Goal: Use online tool/utility: Use online tool/utility

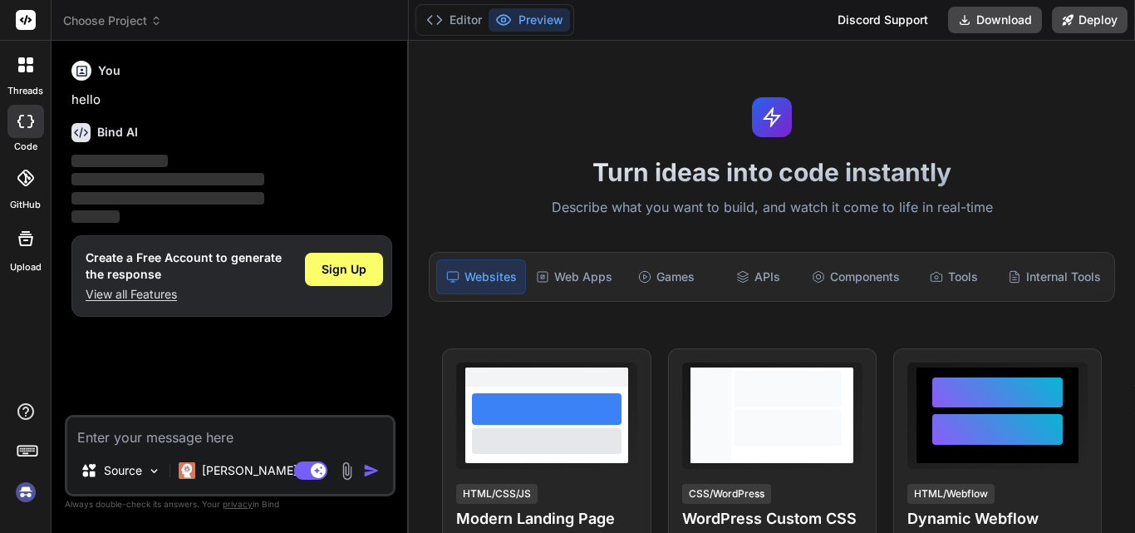
type textarea "x"
click at [143, 436] on textarea at bounding box center [230, 432] width 326 height 30
type textarea "document.addEventListener('DOMContentLoaded', () => { // A simplified example o…"
type textarea "x"
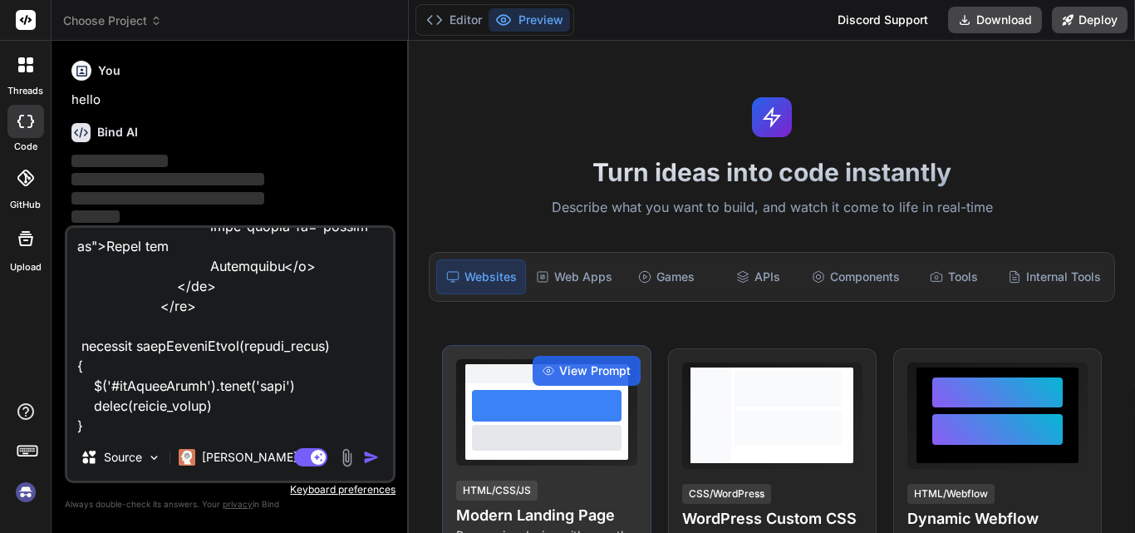
type textarea "document.addEventListener('DOMContentLoaded', () => { // A simplified example o…"
type textarea "x"
type textarea "document.addEventListener('DOMContentLoaded', () => { // A simplified example o…"
type textarea "x"
type textarea "document.addEventListener('DOMContentLoaded', () => { // A simplified example o…"
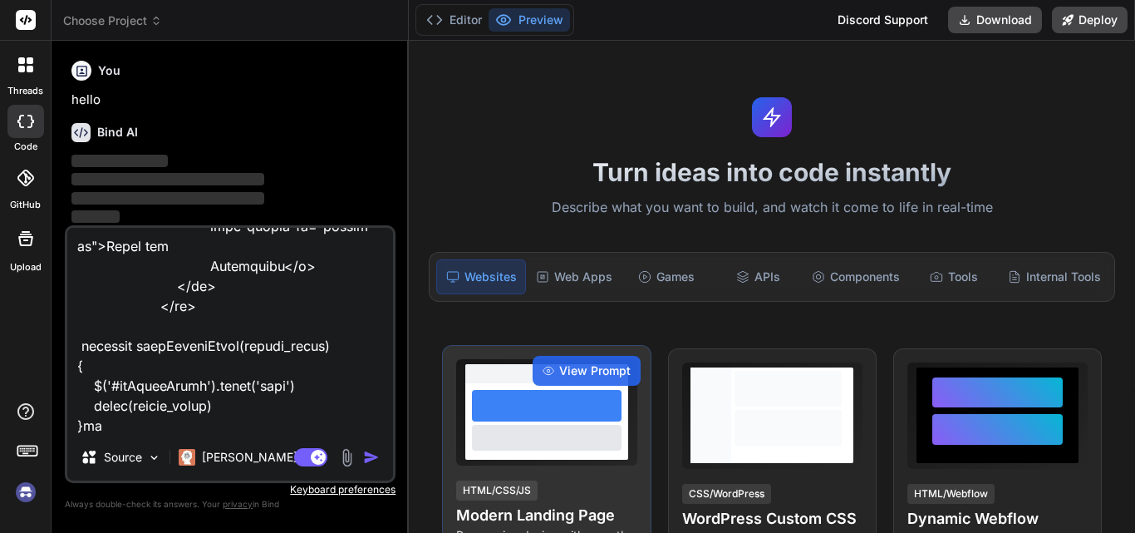
type textarea "x"
type textarea "document.addEventListener('DOMContentLoaded', () => { // A simplified example o…"
type textarea "x"
type textarea "document.addEventListener('DOMContentLoaded', () => { // A simplified example o…"
type textarea "x"
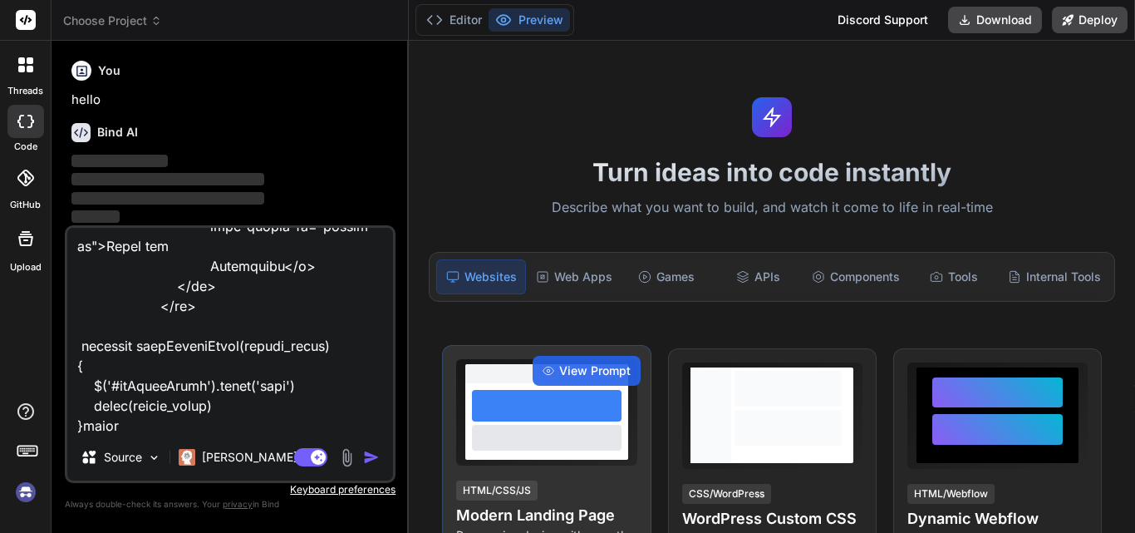
type textarea "document.addEventListener('DOMContentLoaded', () => { // A simplified example o…"
type textarea "x"
type textarea "document.addEventListener('DOMContentLoaded', () => { // A simplified example o…"
type textarea "x"
type textarea "document.addEventListener('DOMContentLoaded', () => { // A simplified example o…"
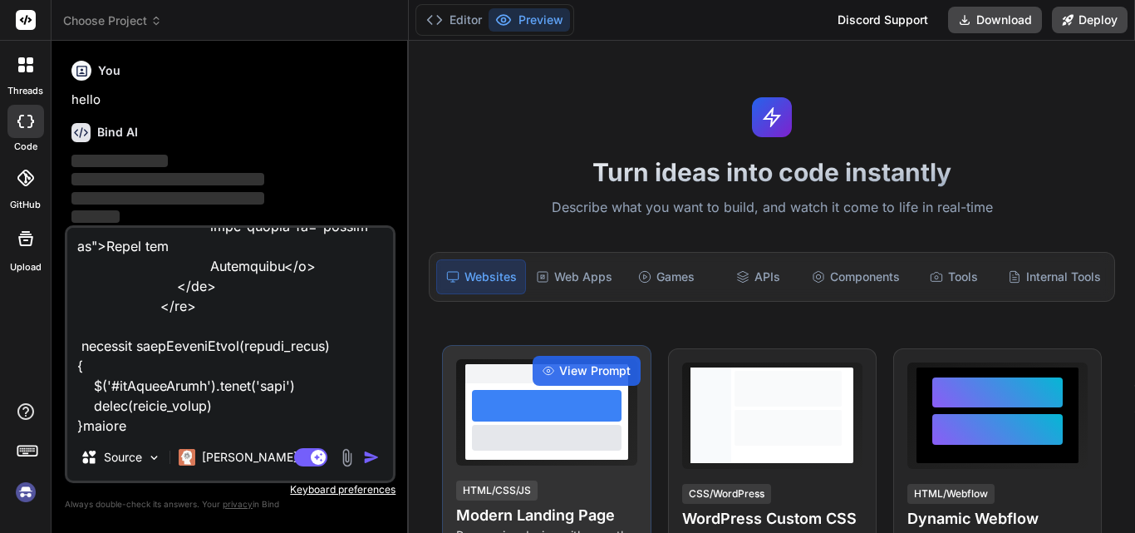
type textarea "x"
type textarea "document.addEventListener('DOMContentLoaded', () => { // A simplified example o…"
type textarea "x"
type textarea "document.addEventListener('DOMContentLoaded', () => { // A simplified example o…"
type textarea "x"
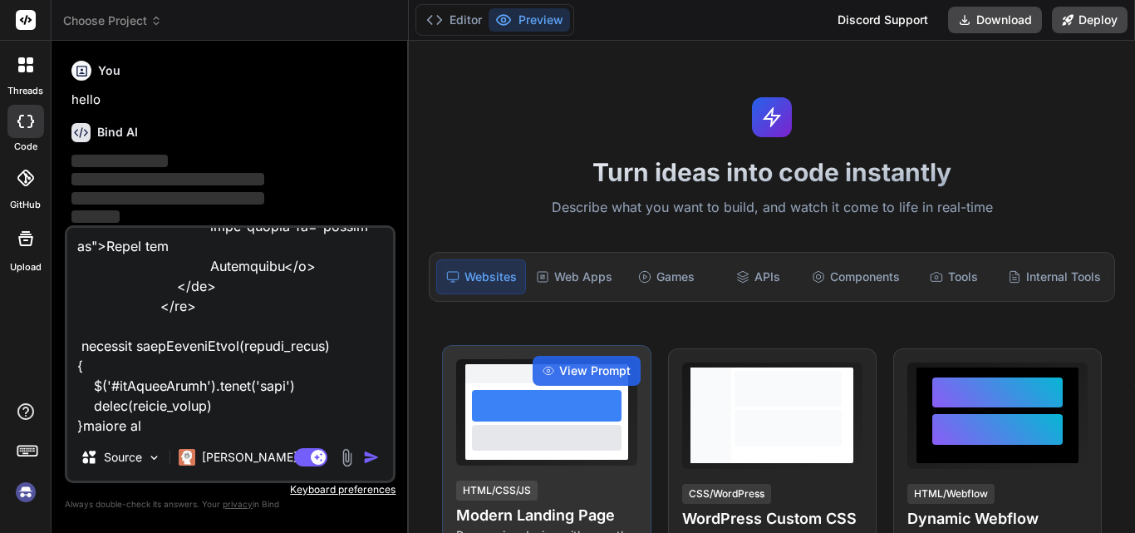
type textarea "document.addEventListener('DOMContentLoaded', () => { // A simplified example o…"
type textarea "x"
type textarea "document.addEventListener('DOMContentLoaded', () => { // A simplified example o…"
type textarea "x"
type textarea "document.addEventListener('DOMContentLoaded', () => { // A simplified example o…"
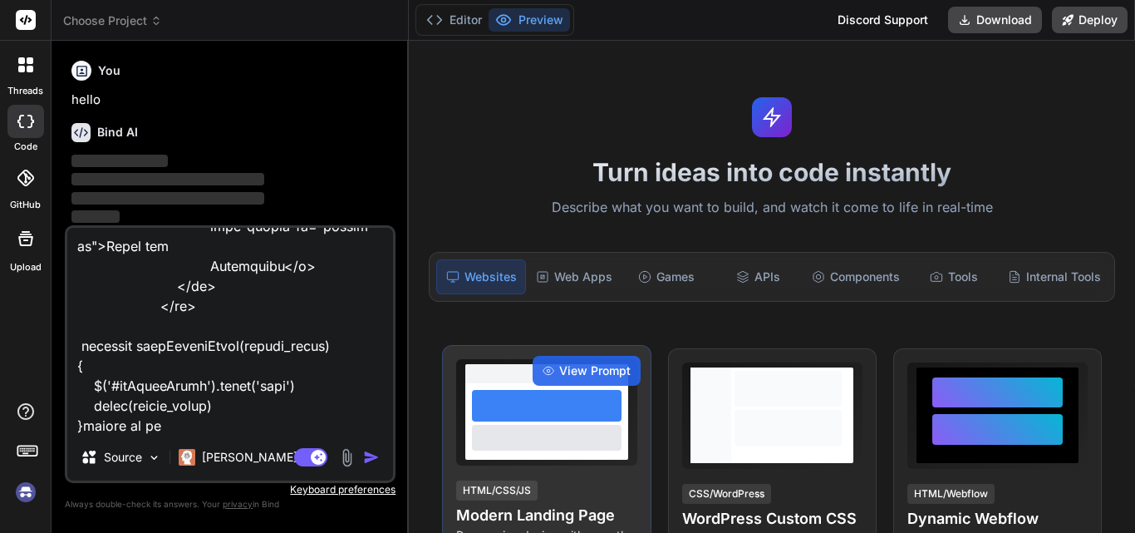
type textarea "x"
type textarea "document.addEventListener('DOMContentLoaded', () => { // A simplified example o…"
type textarea "x"
type textarea "document.addEventListener('DOMContentLoaded', () => { // A simplified example o…"
type textarea "x"
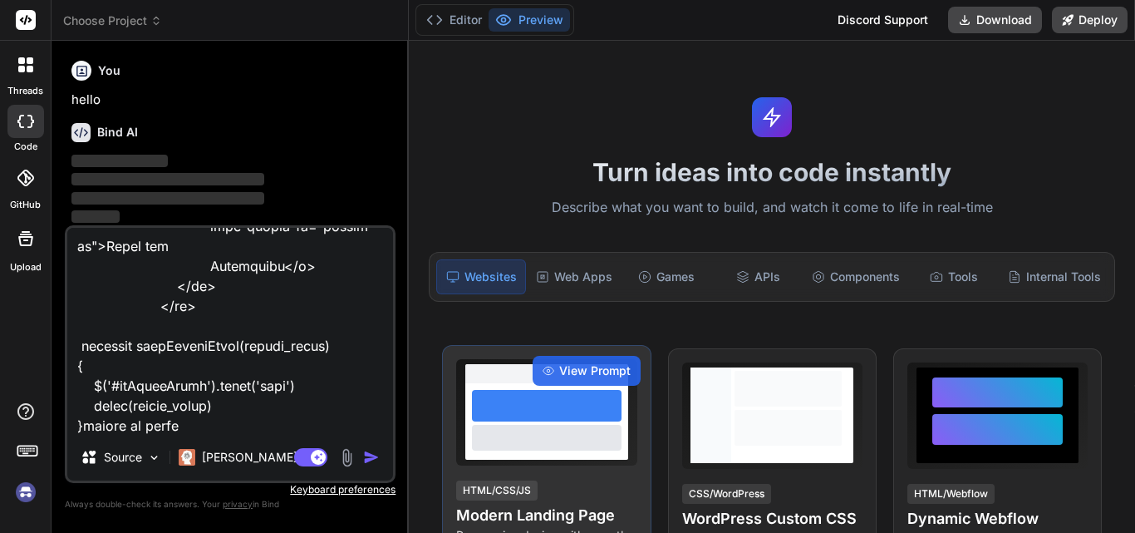
type textarea "document.addEventListener('DOMContentLoaded', () => { // A simplified example o…"
type textarea "x"
type textarea "document.addEventListener('DOMContentLoaded', () => { // A simplified example o…"
type textarea "x"
type textarea "document.addEventListener('DOMContentLoaded', () => { // A simplified example o…"
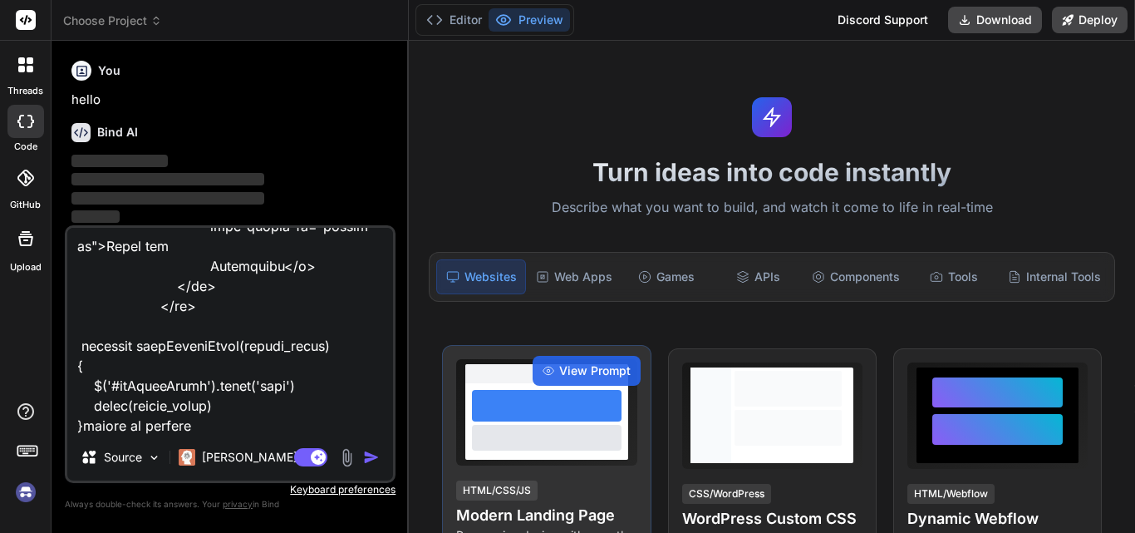
type textarea "x"
type textarea "document.addEventListener('DOMContentLoaded', () => { // A simplified example o…"
type textarea "x"
type textarea "document.addEventListener('DOMContentLoaded', () => { // A simplified example o…"
type textarea "x"
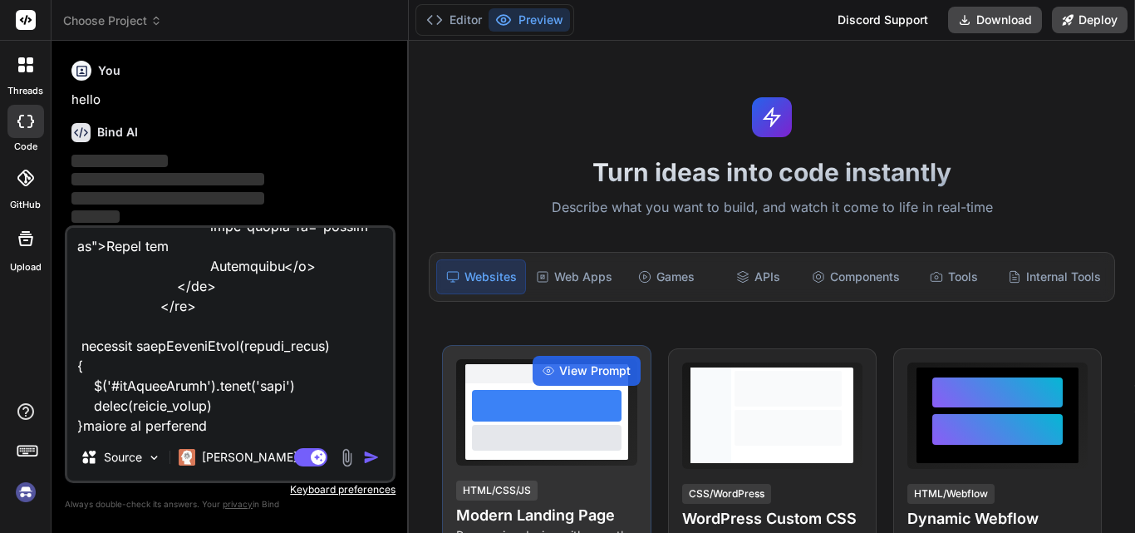
type textarea "document.addEventListener('DOMContentLoaded', () => { // A simplified example o…"
type textarea "x"
type textarea "document.addEventListener('DOMContentLoaded', () => { // A simplified example o…"
type textarea "x"
type textarea "document.addEventListener('DOMContentLoaded', () => { // A simplified example o…"
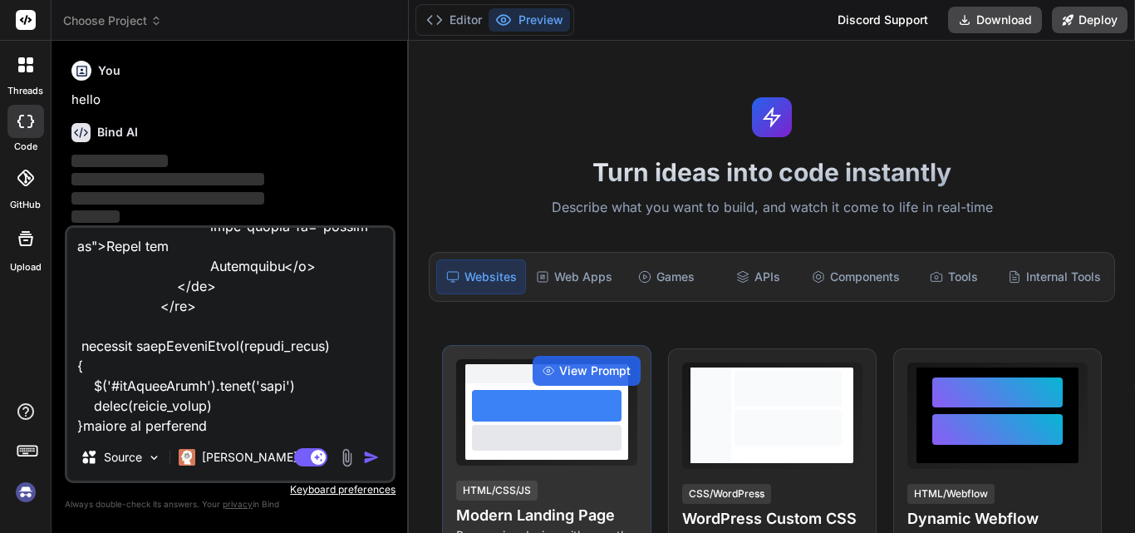
type textarea "x"
type textarea "document.addEventListener('DOMContentLoaded', () => { // A simplified example o…"
type textarea "x"
type textarea "document.addEventListener('DOMContentLoaded', () => { // A simplified example o…"
type textarea "x"
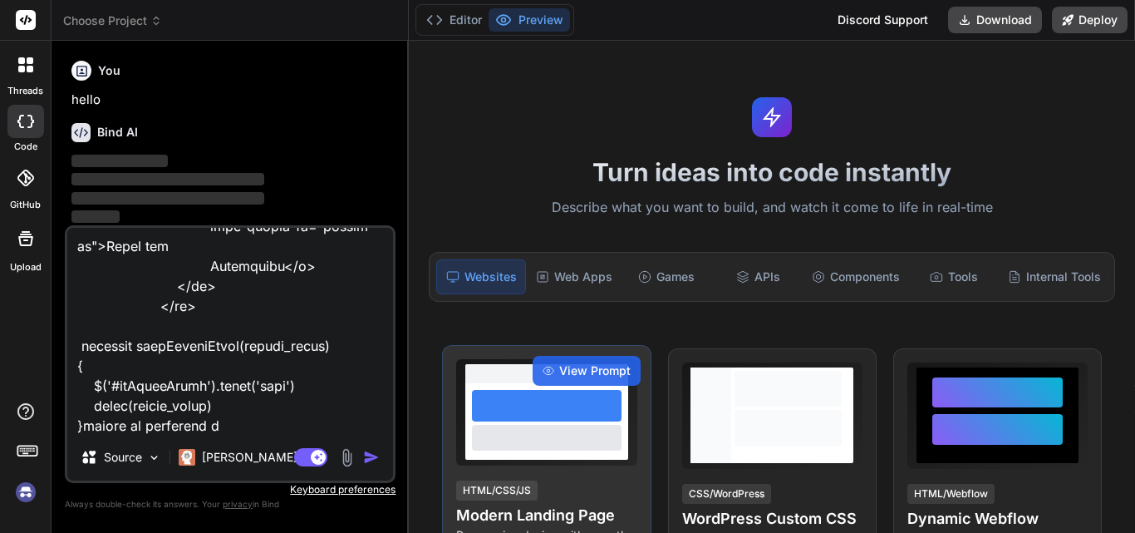
type textarea "document.addEventListener('DOMContentLoaded', () => { // A simplified example o…"
type textarea "x"
type textarea "document.addEventListener('DOMContentLoaded', () => { // A simplified example o…"
type textarea "x"
type textarea "document.addEventListener('DOMContentLoaded', () => { // A simplified example o…"
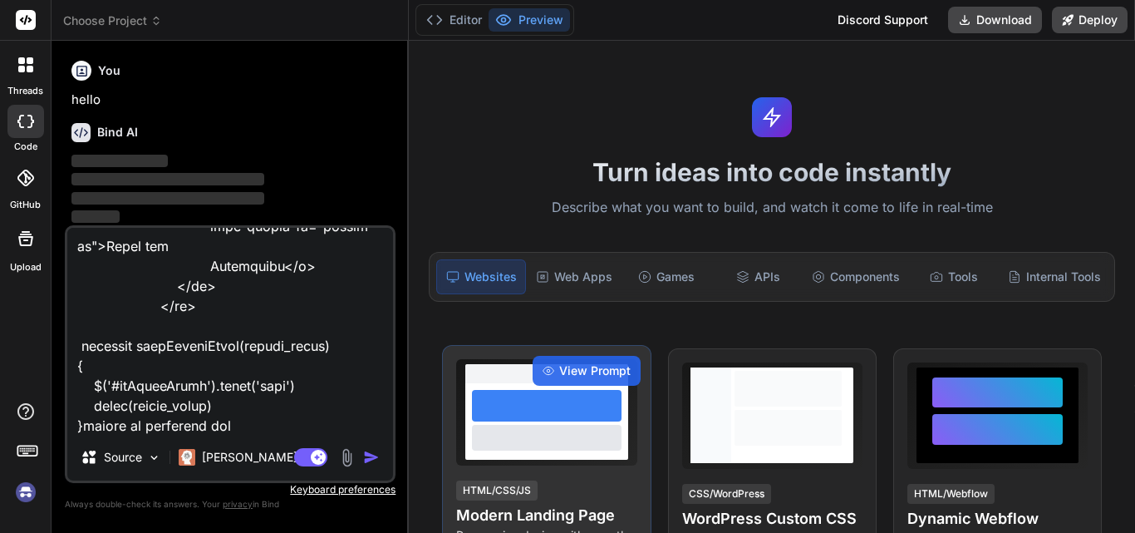
type textarea "x"
type textarea "document.addEventListener('DOMContentLoaded', () => { // A simplified example o…"
type textarea "x"
type textarea "document.addEventListener('DOMContentLoaded', () => { // A simplified example o…"
type textarea "x"
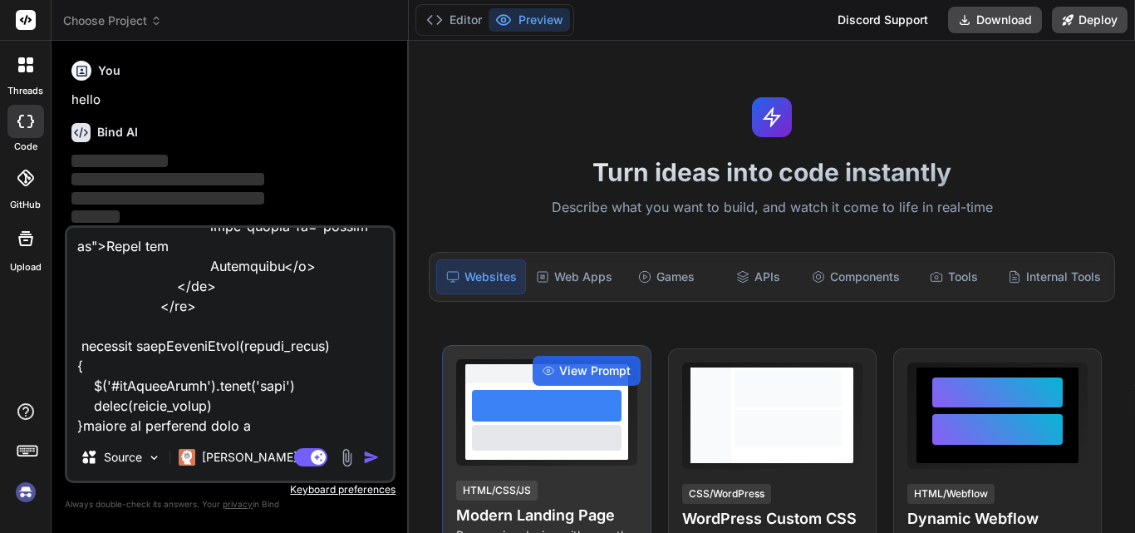
type textarea "document.addEventListener('DOMContentLoaded', () => { // A simplified example o…"
type textarea "x"
type textarea "document.addEventListener('DOMContentLoaded', () => { // A simplified example o…"
type textarea "x"
type textarea "document.addEventListener('DOMContentLoaded', () => { // A simplified example o…"
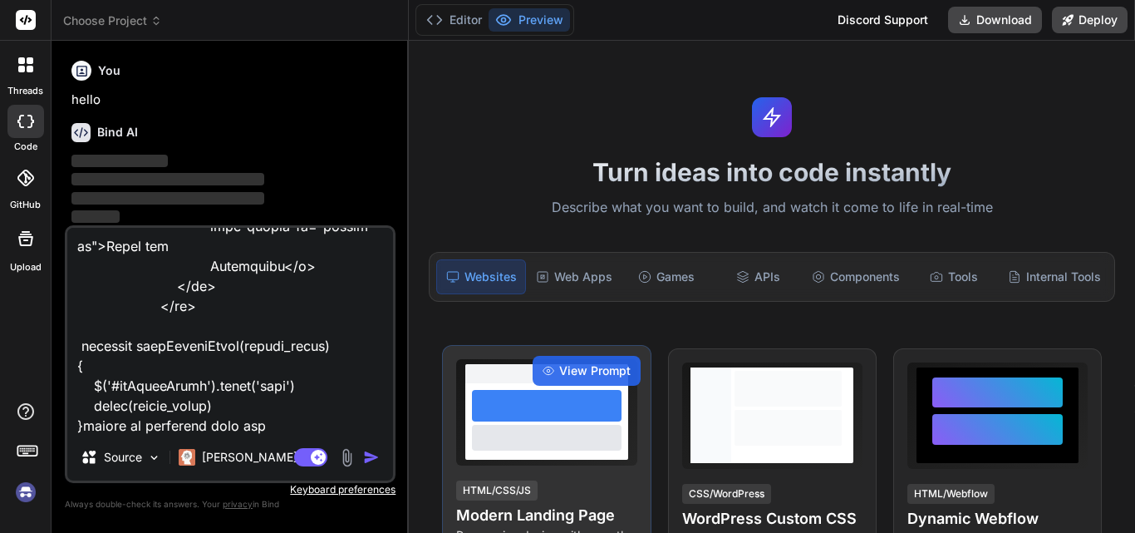
type textarea "x"
type textarea "document.addEventListener('DOMContentLoaded', () => { // A simplified example o…"
type textarea "x"
type textarea "document.addEventListener('DOMContentLoaded', () => { // A simplified example o…"
type textarea "x"
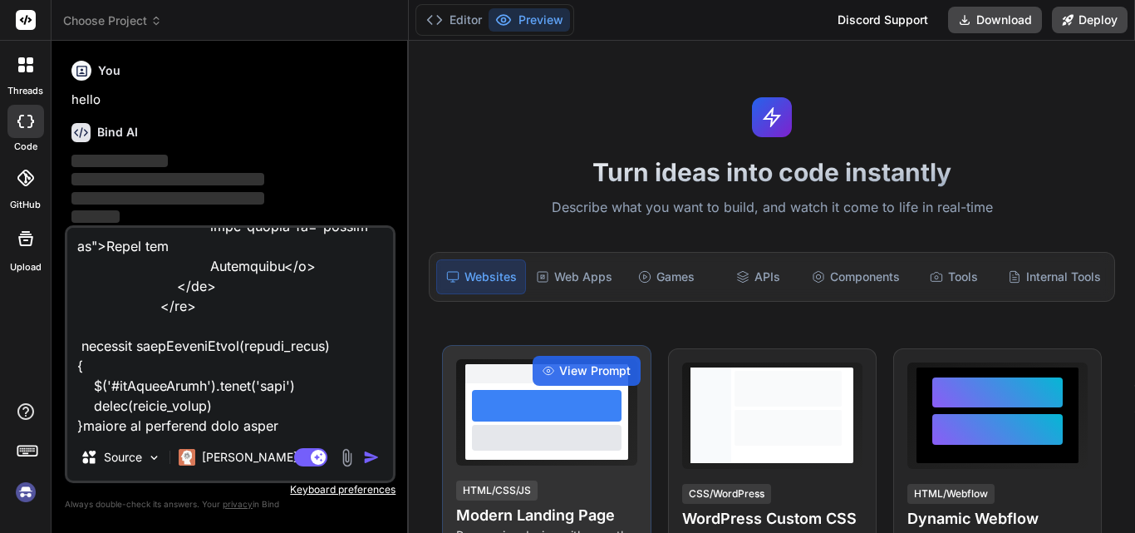
type textarea "document.addEventListener('DOMContentLoaded', () => { // A simplified example o…"
type textarea "x"
type textarea "document.addEventListener('DOMContentLoaded', () => { // A simplified example o…"
type textarea "x"
type textarea "document.addEventListener('DOMContentLoaded', () => { // A simplified example o…"
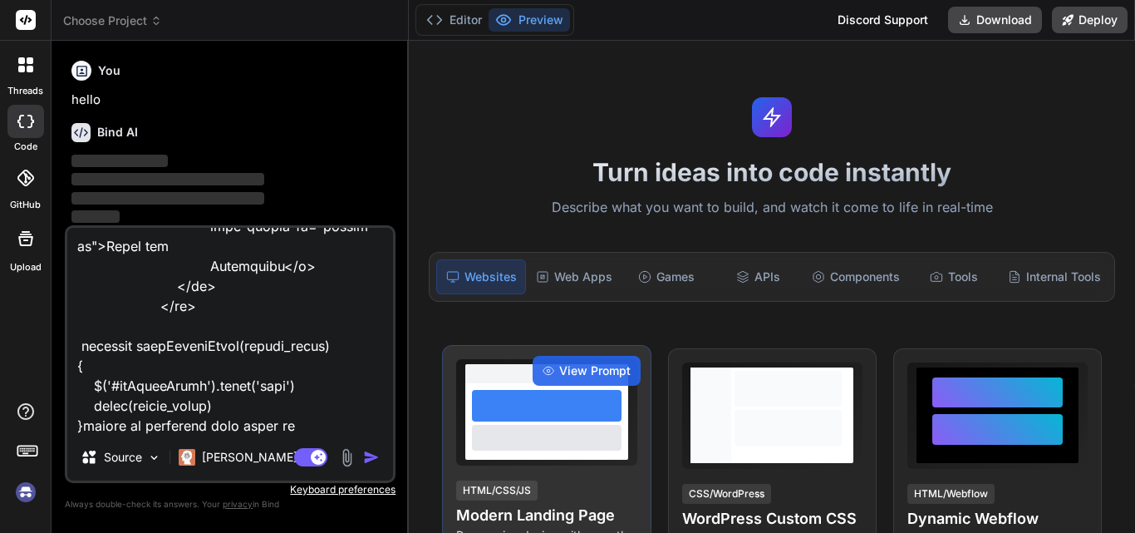
type textarea "x"
type textarea "document.addEventListener('DOMContentLoaded', () => { // A simplified example o…"
type textarea "x"
type textarea "document.addEventListener('DOMContentLoaded', () => { // A simplified example o…"
type textarea "x"
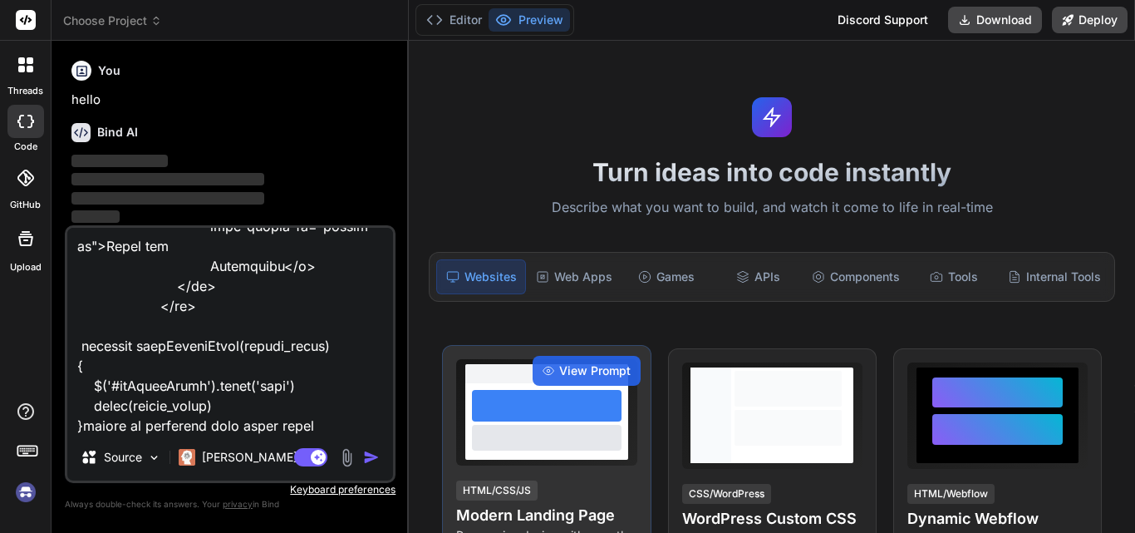
type textarea "document.addEventListener('DOMContentLoaded', () => { // A simplified example o…"
type textarea "x"
type textarea "document.addEventListener('DOMContentLoaded', () => { // A simplified example o…"
type textarea "x"
type textarea "document.addEventListener('DOMContentLoaded', () => { // A simplified example o…"
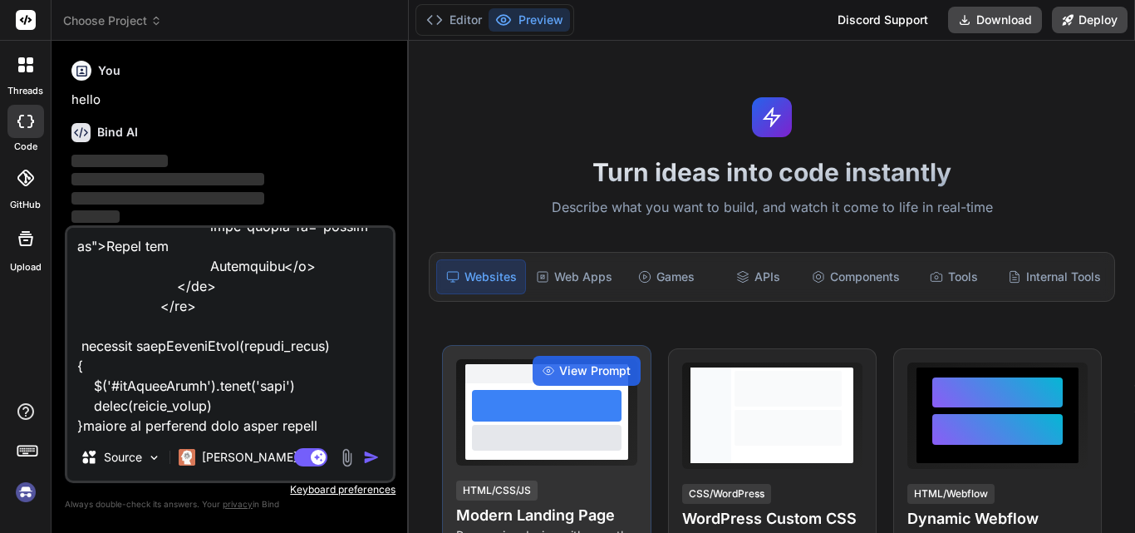
type textarea "x"
type textarea "document.addEventListener('DOMContentLoaded', () => { // A simplified example o…"
type textarea "x"
type textarea "document.addEventListener('DOMContentLoaded', () => { // A simplified example o…"
type textarea "x"
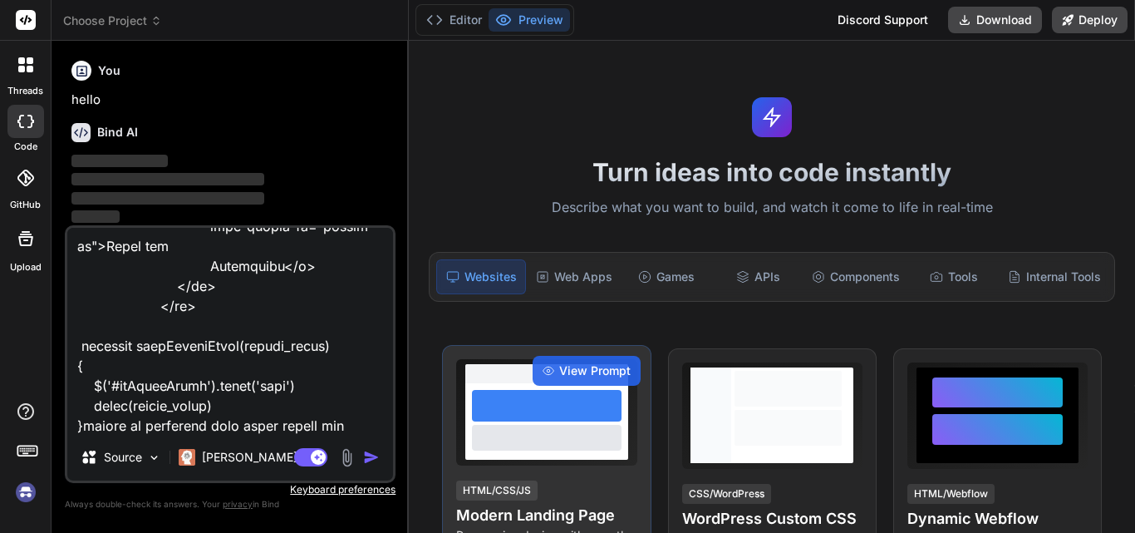
type textarea "document.addEventListener('DOMContentLoaded', () => { // A simplified example o…"
type textarea "x"
type textarea "document.addEventListener('DOMContentLoaded', () => { // A simplified example o…"
type textarea "x"
type textarea "document.addEventListener('DOMContentLoaded', () => { // A simplified example o…"
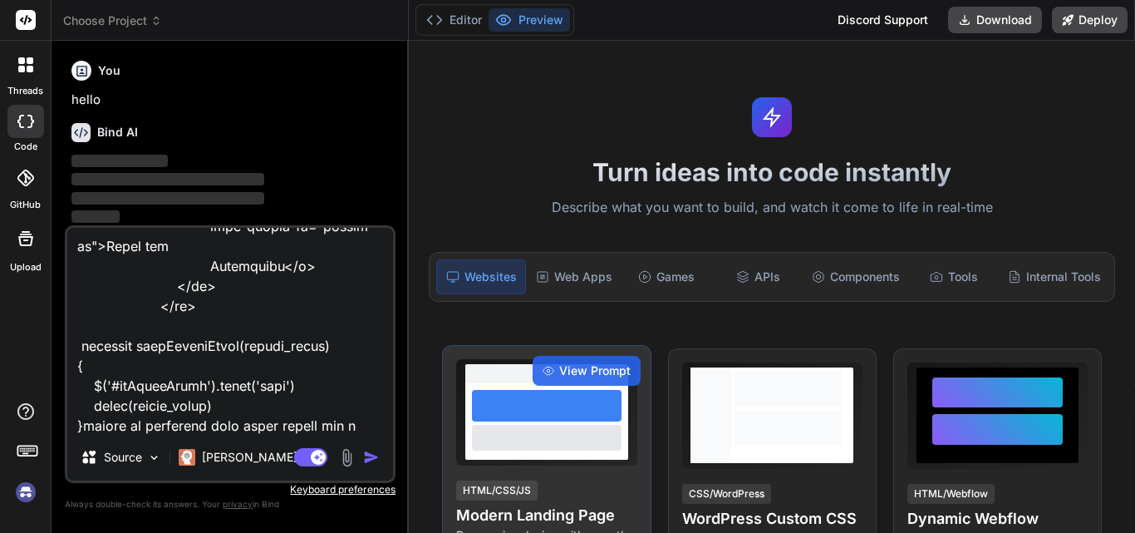
type textarea "x"
type textarea "document.addEventListener('DOMContentLoaded', () => { // A simplified example o…"
type textarea "x"
type textarea "document.addEventListener('DOMContentLoaded', () => { // A simplified example o…"
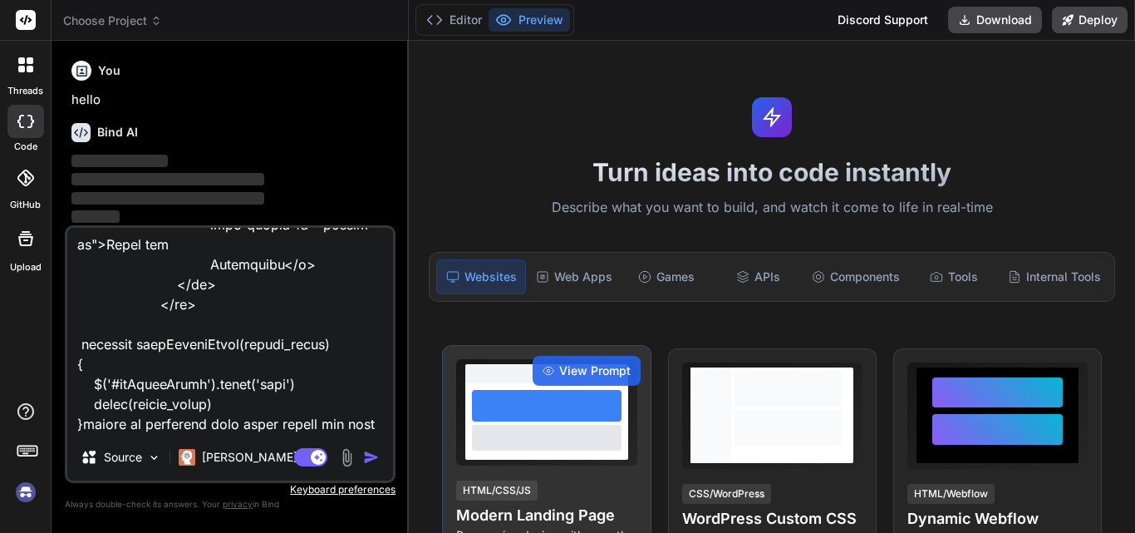
type textarea "x"
type textarea "document.addEventListener('DOMContentLoaded', () => { // A simplified example o…"
type textarea "x"
type textarea "document.addEventListener('DOMContentLoaded', () => { // A simplified example o…"
type textarea "x"
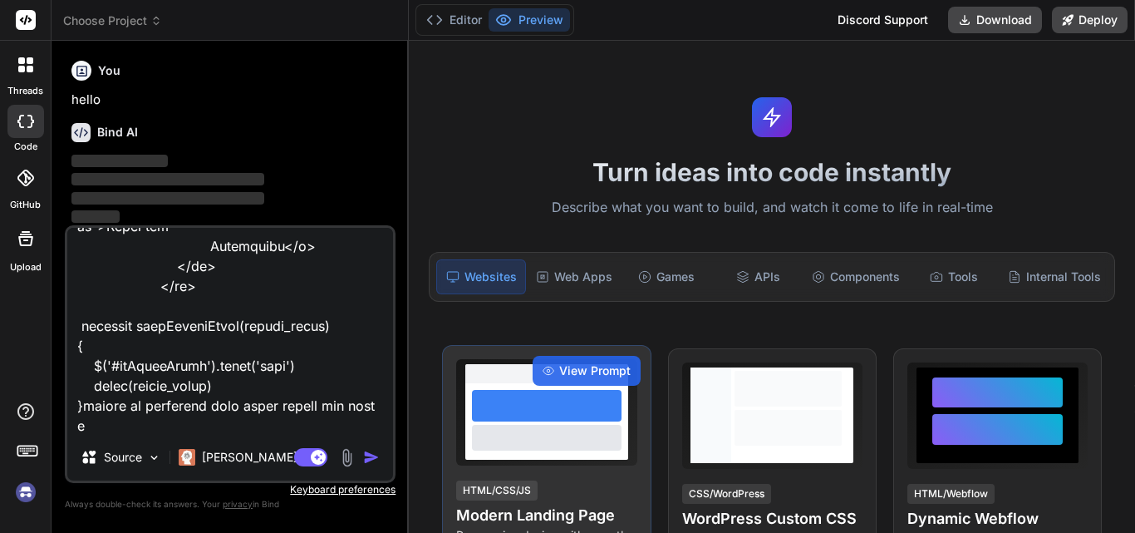
type textarea "document.addEventListener('DOMContentLoaded', () => { // A simplified example o…"
type textarea "x"
type textarea "document.addEventListener('DOMContentLoaded', () => { // A simplified example o…"
type textarea "x"
type textarea "document.addEventListener('DOMContentLoaded', () => { // A simplified example o…"
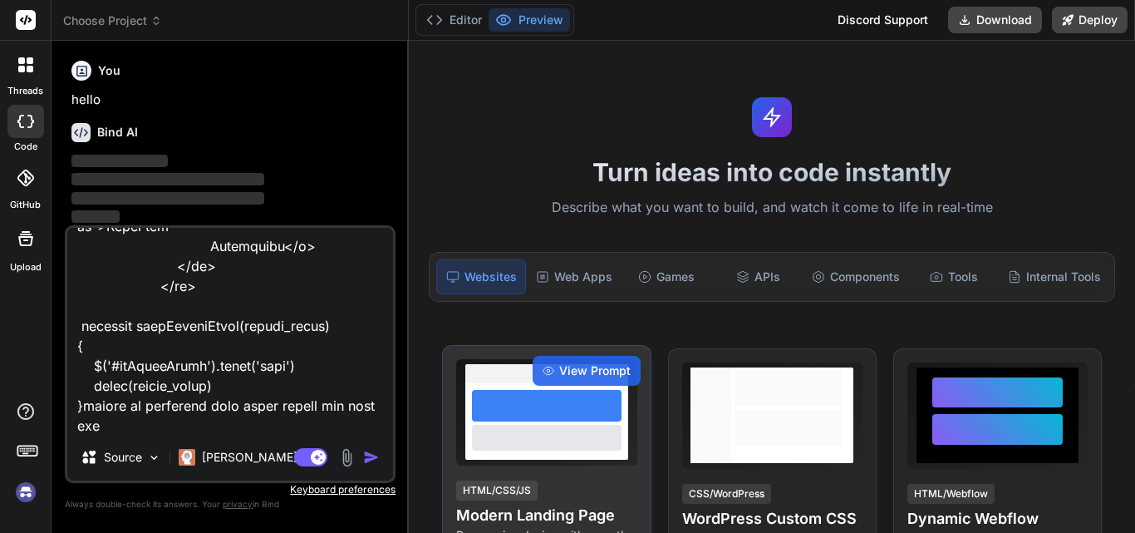
type textarea "x"
type textarea "document.addEventListener('DOMContentLoaded', () => { // A simplified example o…"
type textarea "x"
type textarea "document.addEventListener('DOMContentLoaded', () => { // A simplified example o…"
type textarea "x"
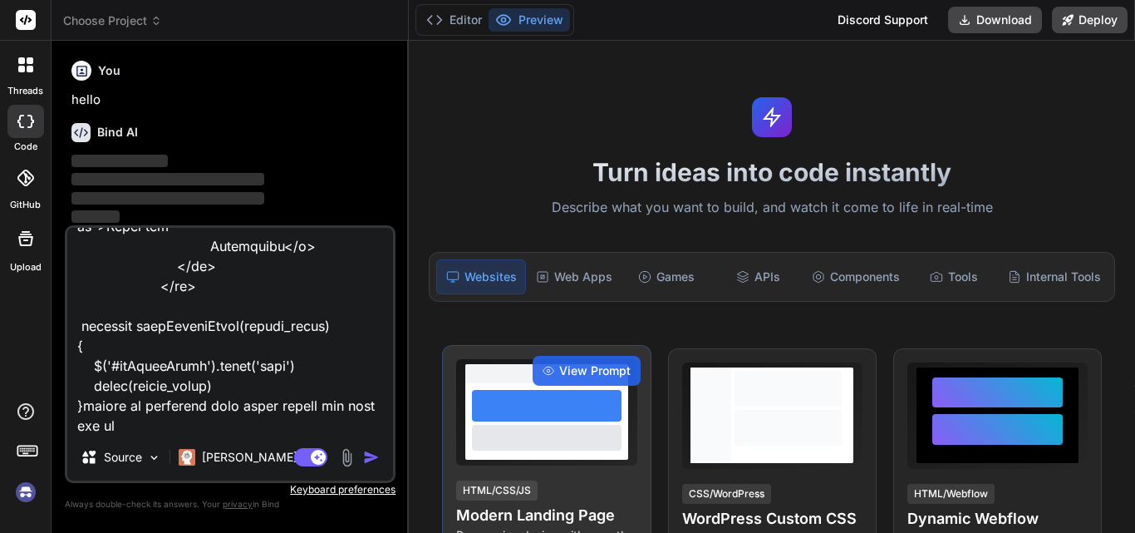
type textarea "document.addEventListener('DOMContentLoaded', () => { // A simplified example o…"
type textarea "x"
type textarea "document.addEventListener('DOMContentLoaded', () => { // A simplified example o…"
type textarea "x"
type textarea "document.addEventListener('DOMContentLoaded', () => { // A simplified example o…"
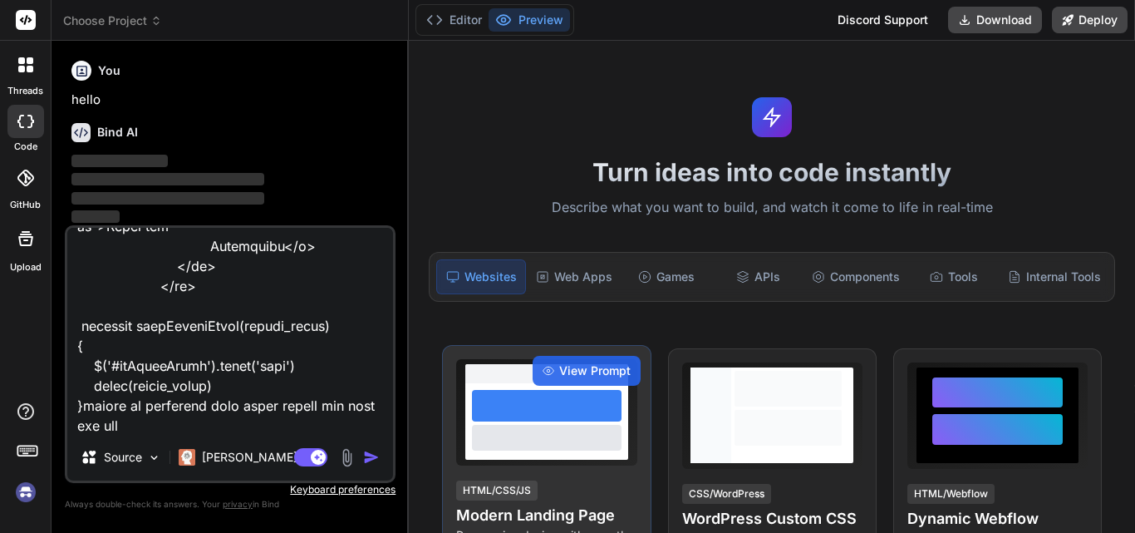
type textarea "x"
type textarea "document.addEventListener('DOMContentLoaded', () => { // A simplified example o…"
type textarea "x"
type textarea "document.addEventListener('DOMContentLoaded', () => { // A simplified example o…"
type textarea "x"
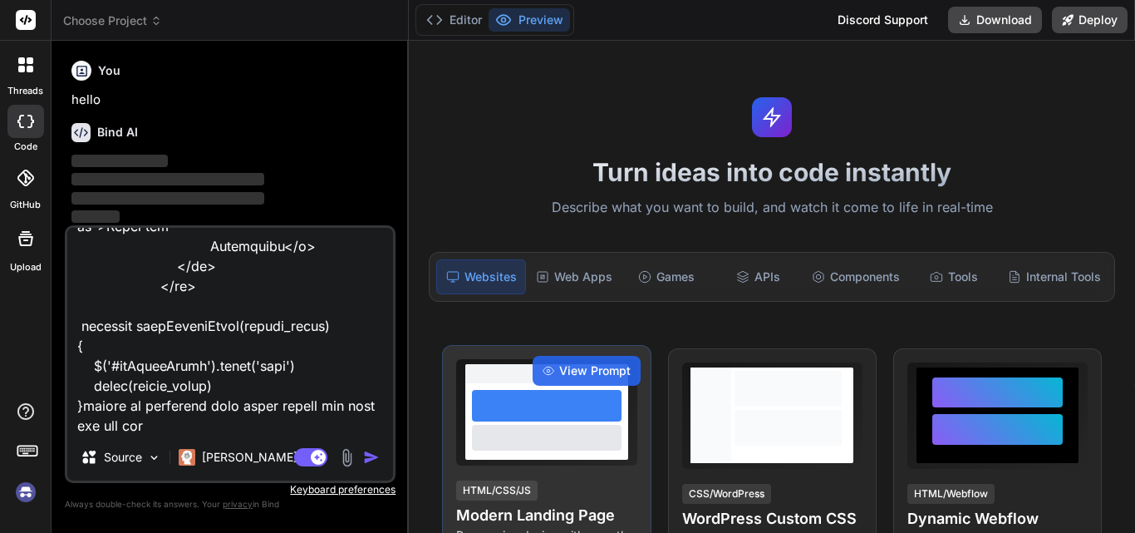
type textarea "document.addEventListener('DOMContentLoaded', () => { // A simplified example o…"
type textarea "x"
type textarea "document.addEventListener('DOMContentLoaded', () => { // A simplified example o…"
type textarea "x"
type textarea "document.addEventListener('DOMContentLoaded', () => { // A simplified example o…"
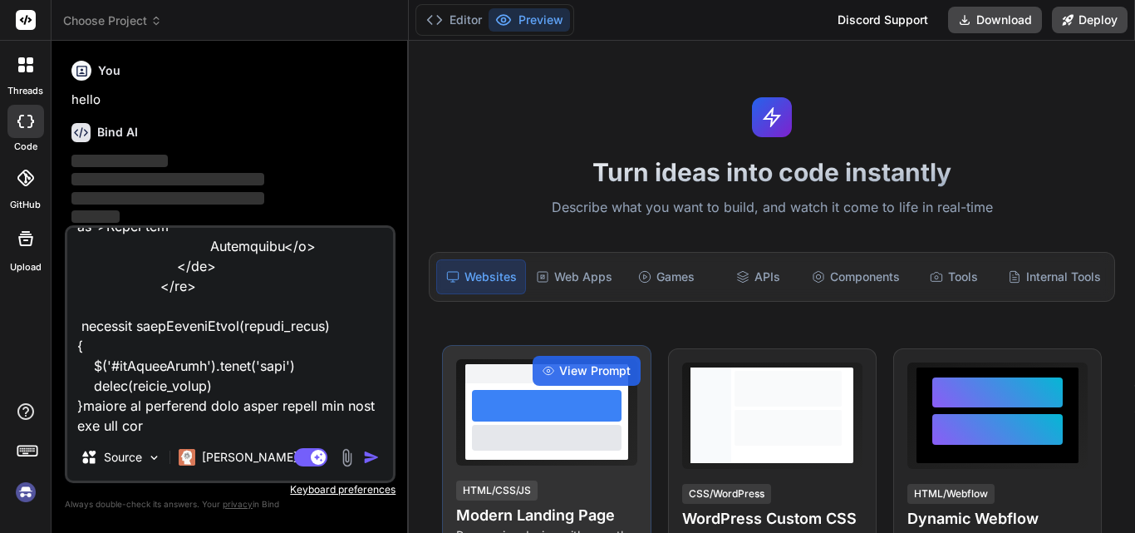
type textarea "x"
type textarea "document.addEventListener('DOMContentLoaded', () => { // A simplified example o…"
type textarea "x"
type textarea "document.addEventListener('DOMContentLoaded', () => { // A simplified example o…"
type textarea "x"
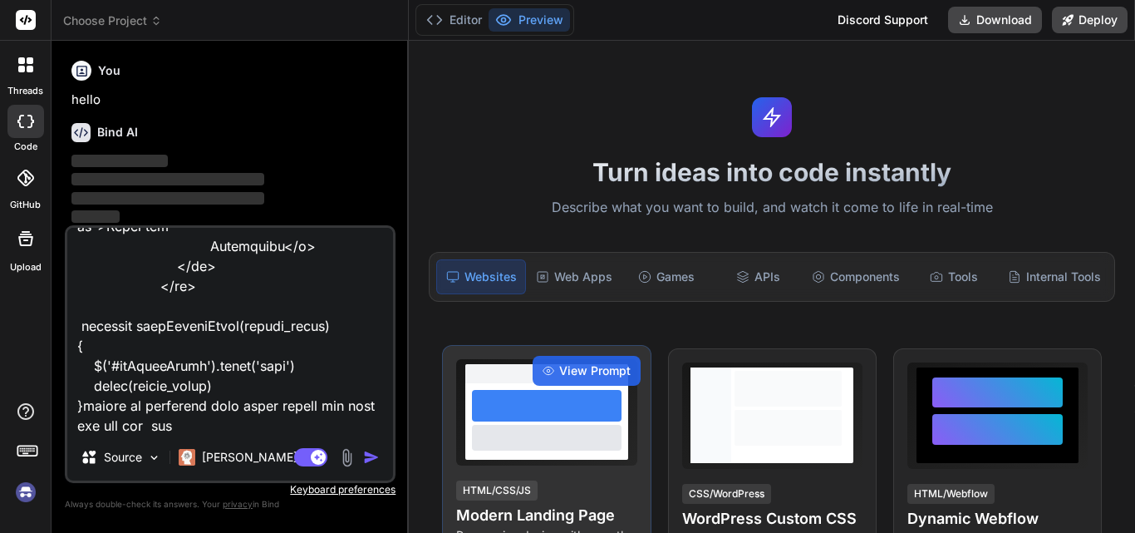
type textarea "document.addEventListener('DOMContentLoaded', () => { // A simplified example o…"
type textarea "x"
type textarea "document.addEventListener('DOMContentLoaded', () => { // A simplified example o…"
type textarea "x"
type textarea "document.addEventListener('DOMContentLoaded', () => { // A simplified example o…"
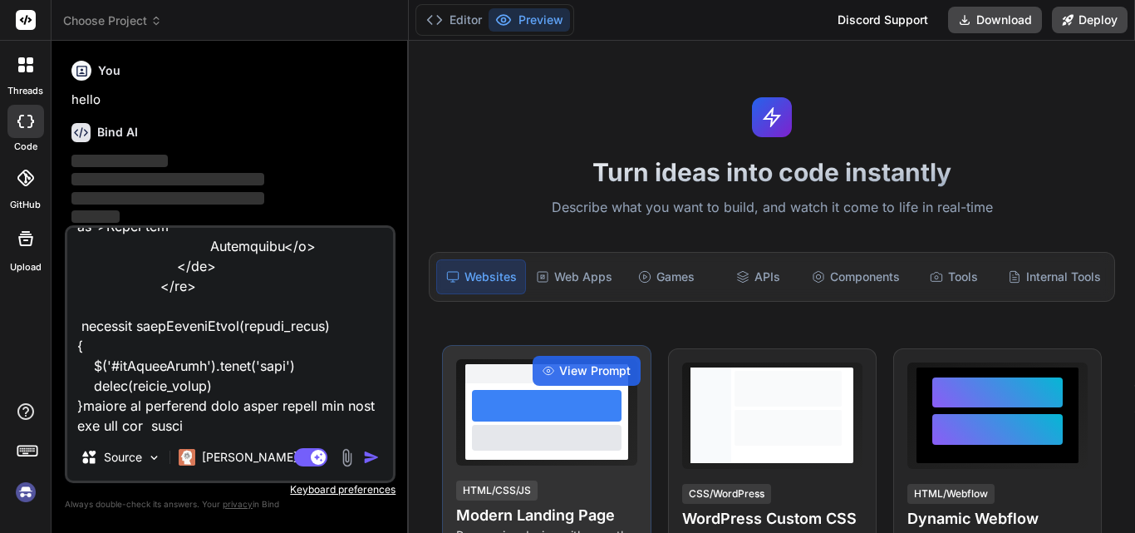
type textarea "x"
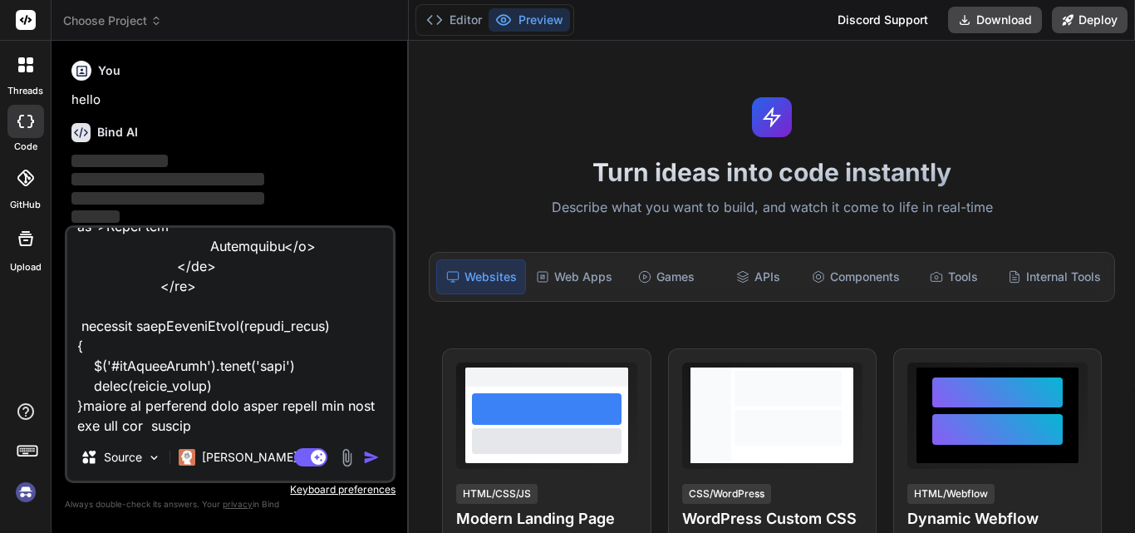
type textarea "document.addEventListener('DOMContentLoaded', () => { // A simplified example o…"
click at [373, 452] on img "button" at bounding box center [371, 457] width 17 height 17
click at [366, 454] on img "button" at bounding box center [371, 457] width 17 height 17
click at [408, 7] on header "Choose Project Created with Pixso." at bounding box center [230, 20] width 357 height 41
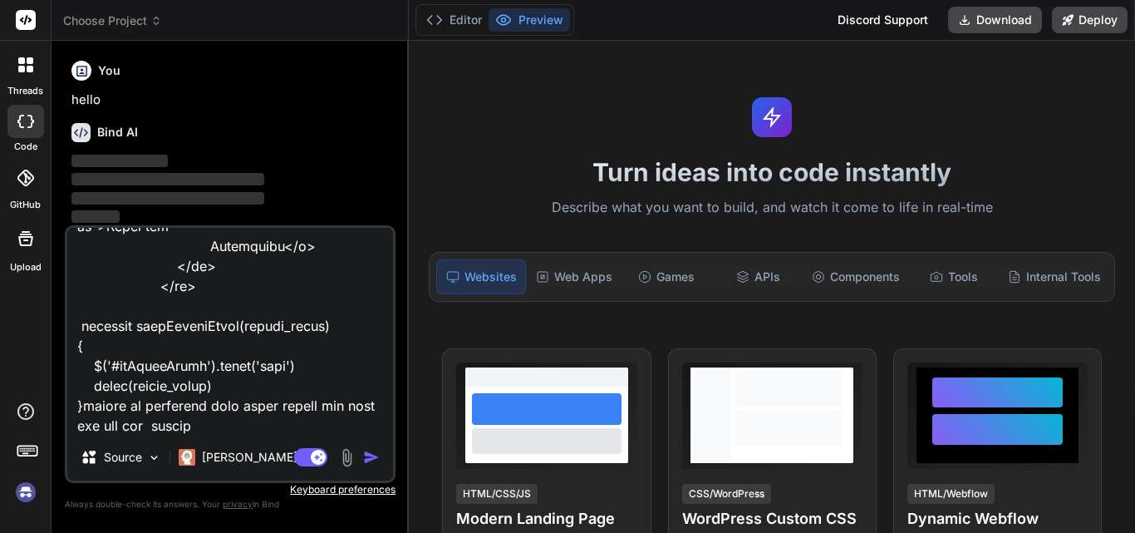
scroll to position [3514, 0]
click at [266, 422] on textarea at bounding box center [230, 331] width 326 height 206
